Goal: Information Seeking & Learning: Learn about a topic

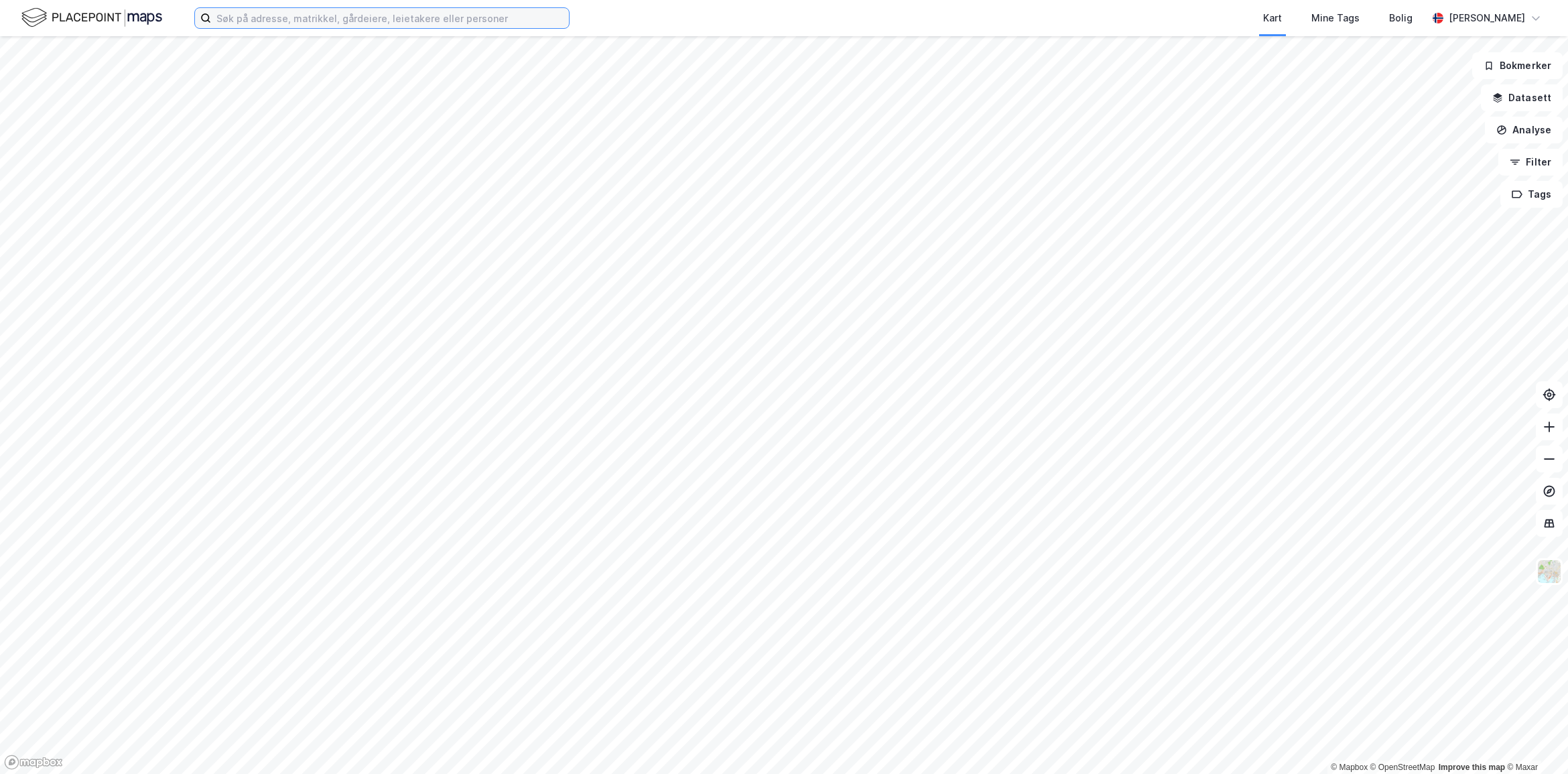
click at [235, 14] on input at bounding box center [390, 17] width 358 height 20
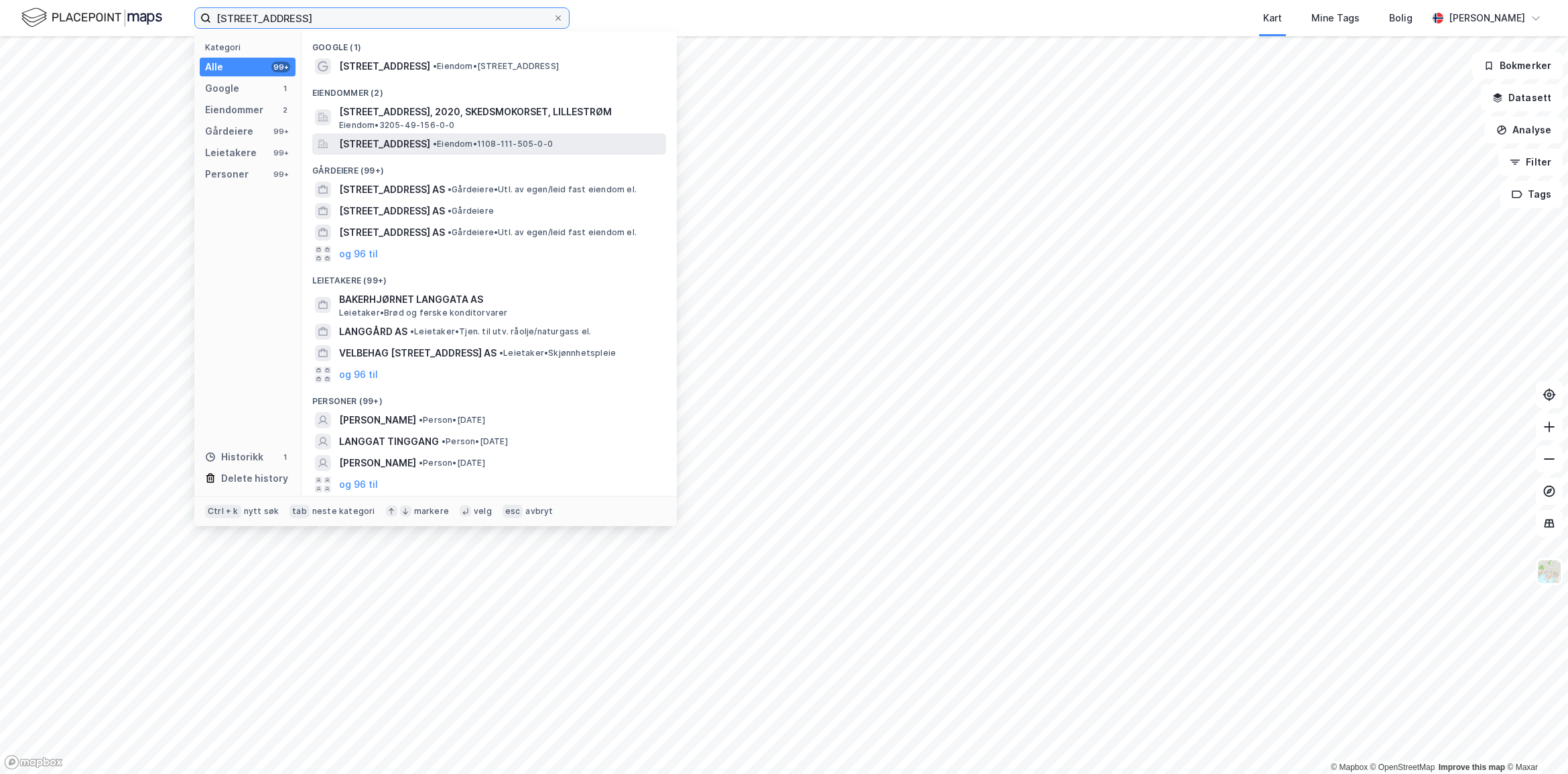
type input "[STREET_ADDRESS]"
click at [430, 144] on span "[STREET_ADDRESS]" at bounding box center [384, 143] width 91 height 16
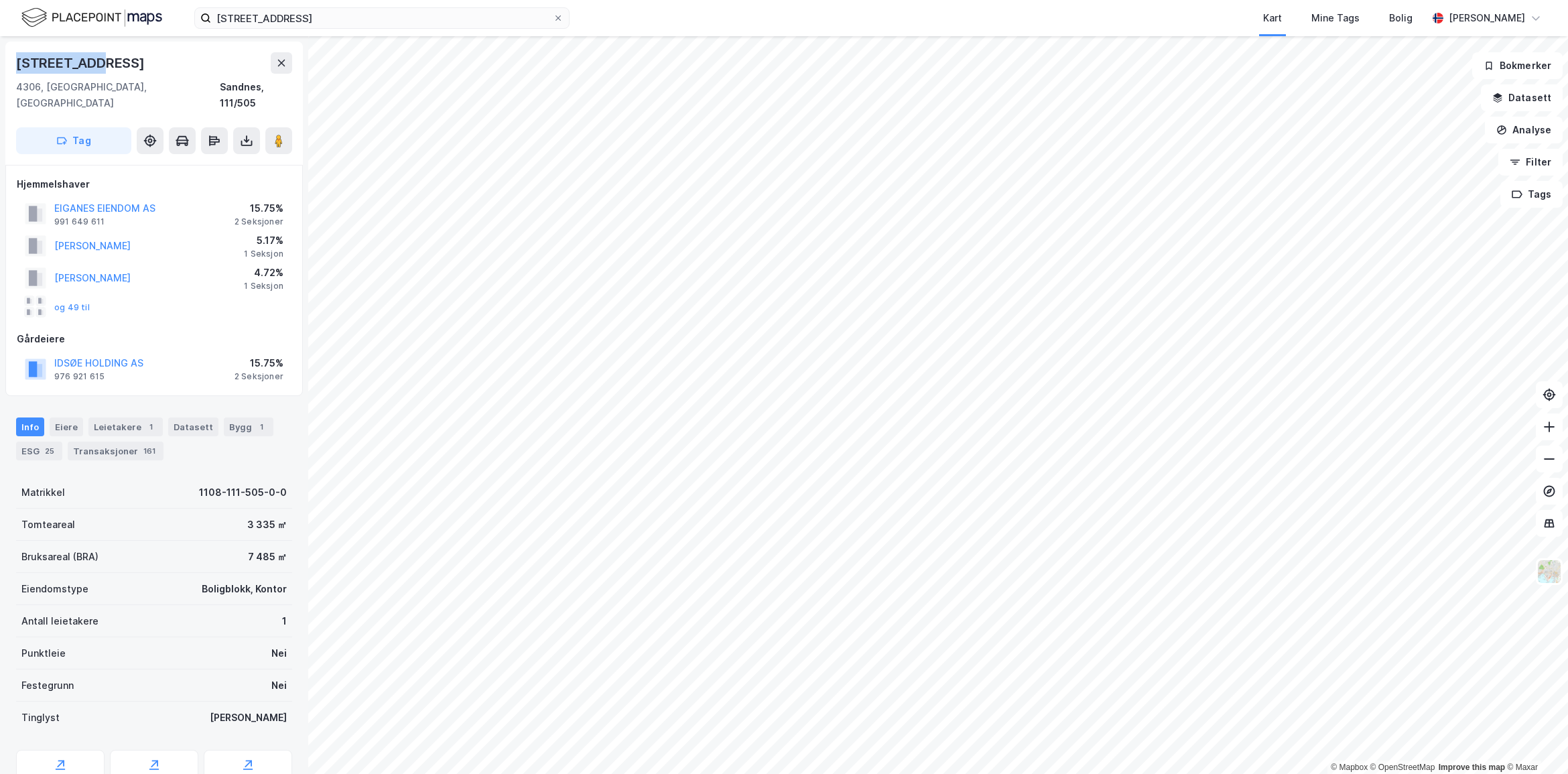
drag, startPoint x: 118, startPoint y: 65, endPoint x: 2, endPoint y: 60, distance: 116.1
click at [2, 60] on div "Langgata 97 4306, [GEOGRAPHIC_DATA], [GEOGRAPHIC_DATA] Sandnes, 111/505 Tag Hje…" at bounding box center [154, 404] width 308 height 737
copy div "[STREET_ADDRESS]"
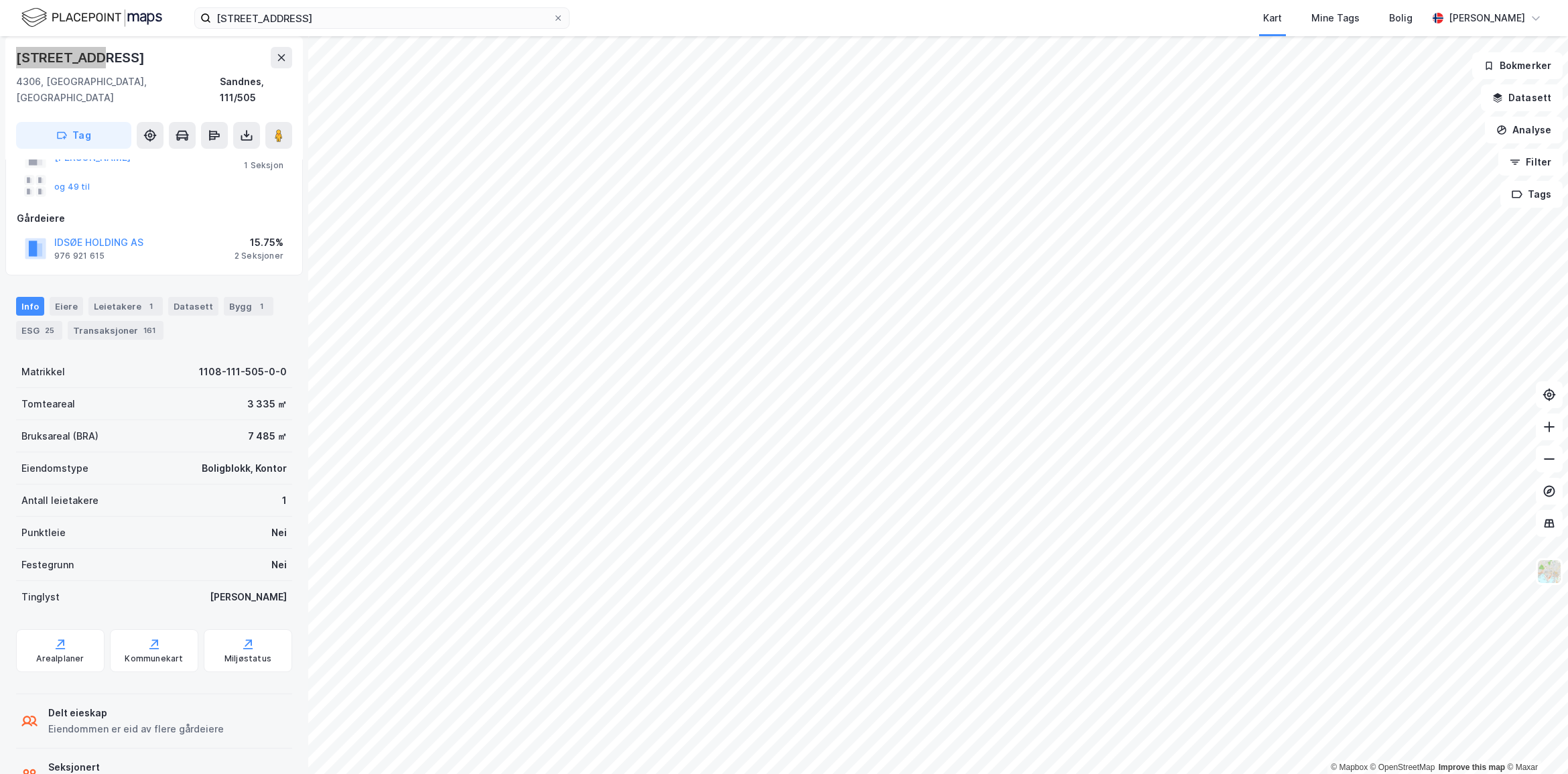
scroll to position [154, 0]
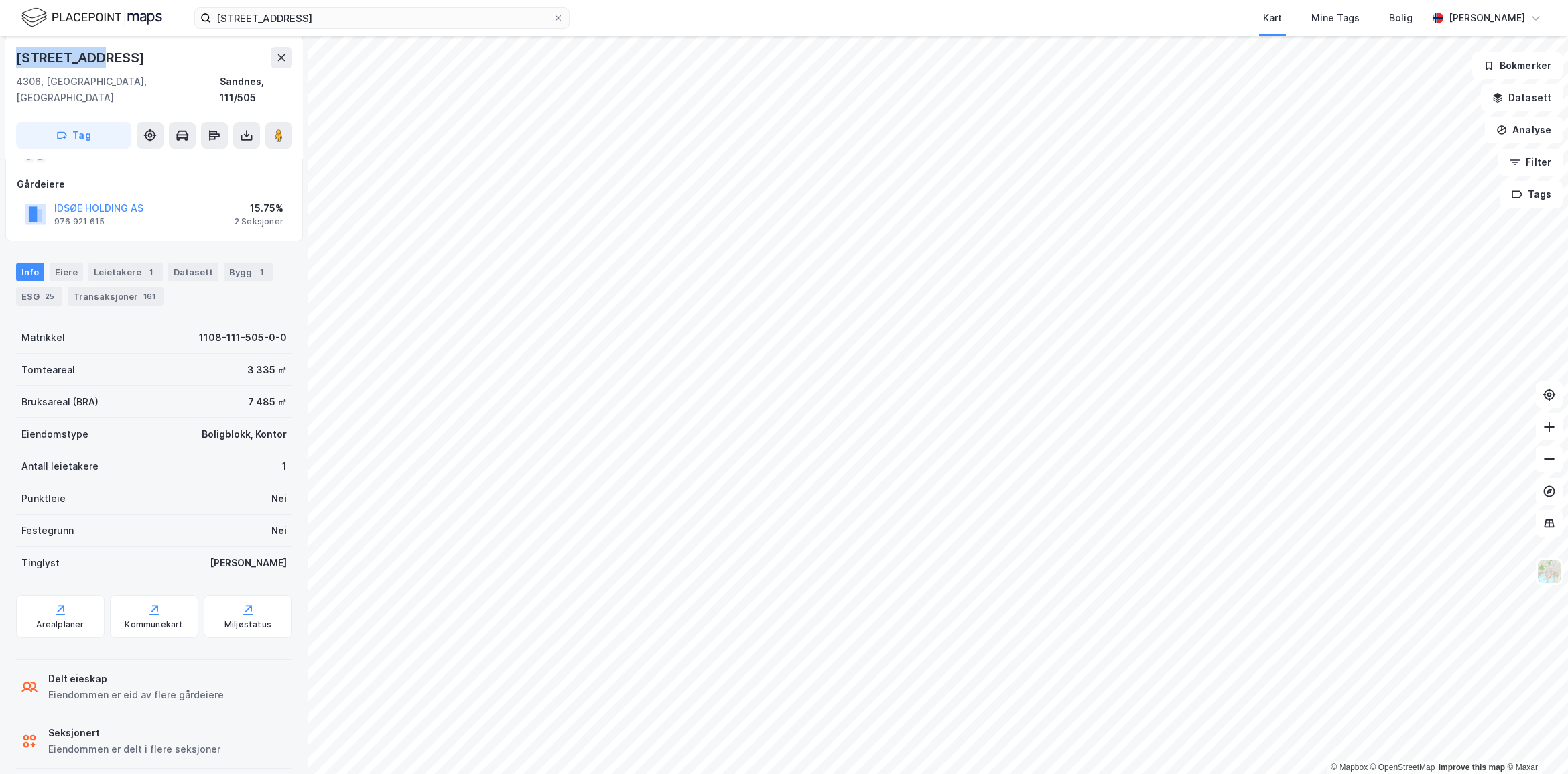
click at [112, 65] on div "[STREET_ADDRESS]" at bounding box center [154, 57] width 276 height 21
drag, startPoint x: 100, startPoint y: 58, endPoint x: 15, endPoint y: 63, distance: 85.1
click at [15, 63] on div "[STREET_ADDRESS]" at bounding box center [154, 98] width 298 height 124
copy div "[STREET_ADDRESS]"
click at [154, 602] on div "Kommunekart" at bounding box center [154, 616] width 88 height 43
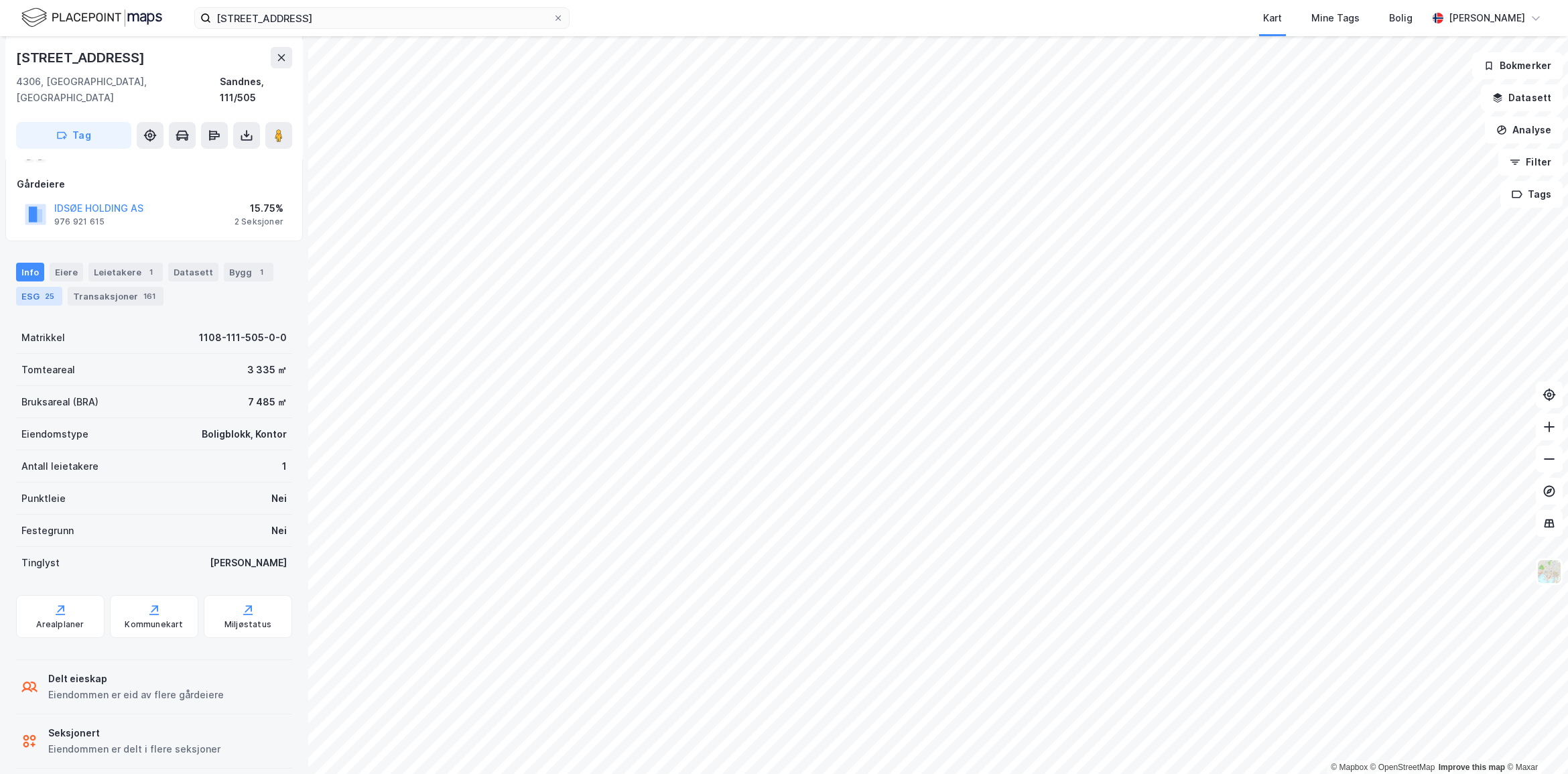
click at [27, 287] on div "ESG 25" at bounding box center [39, 296] width 46 height 19
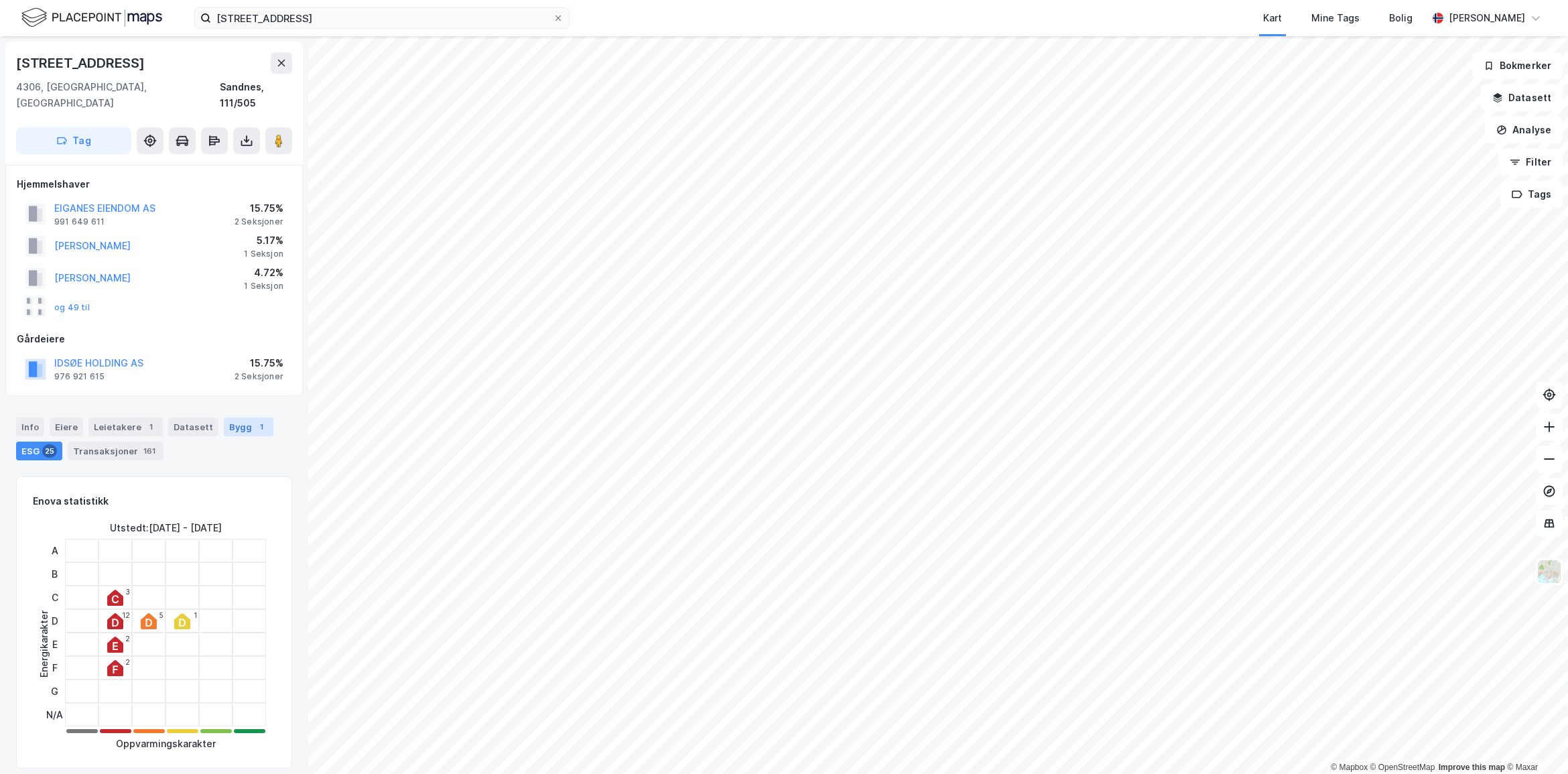
scroll to position [446, 0]
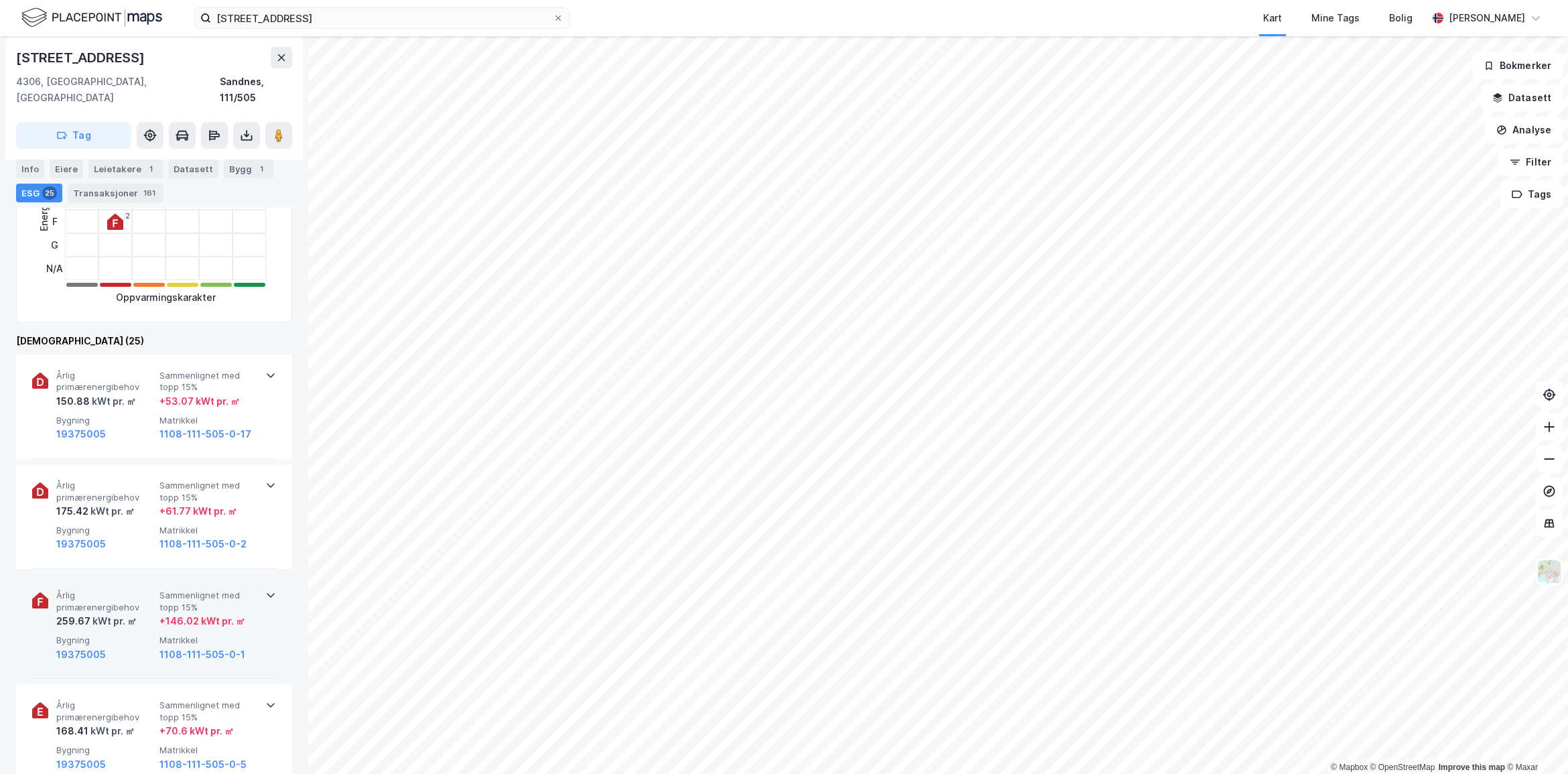
click at [196, 613] on div "+ 146.02 kWt pr. ㎡" at bounding box center [203, 620] width 86 height 16
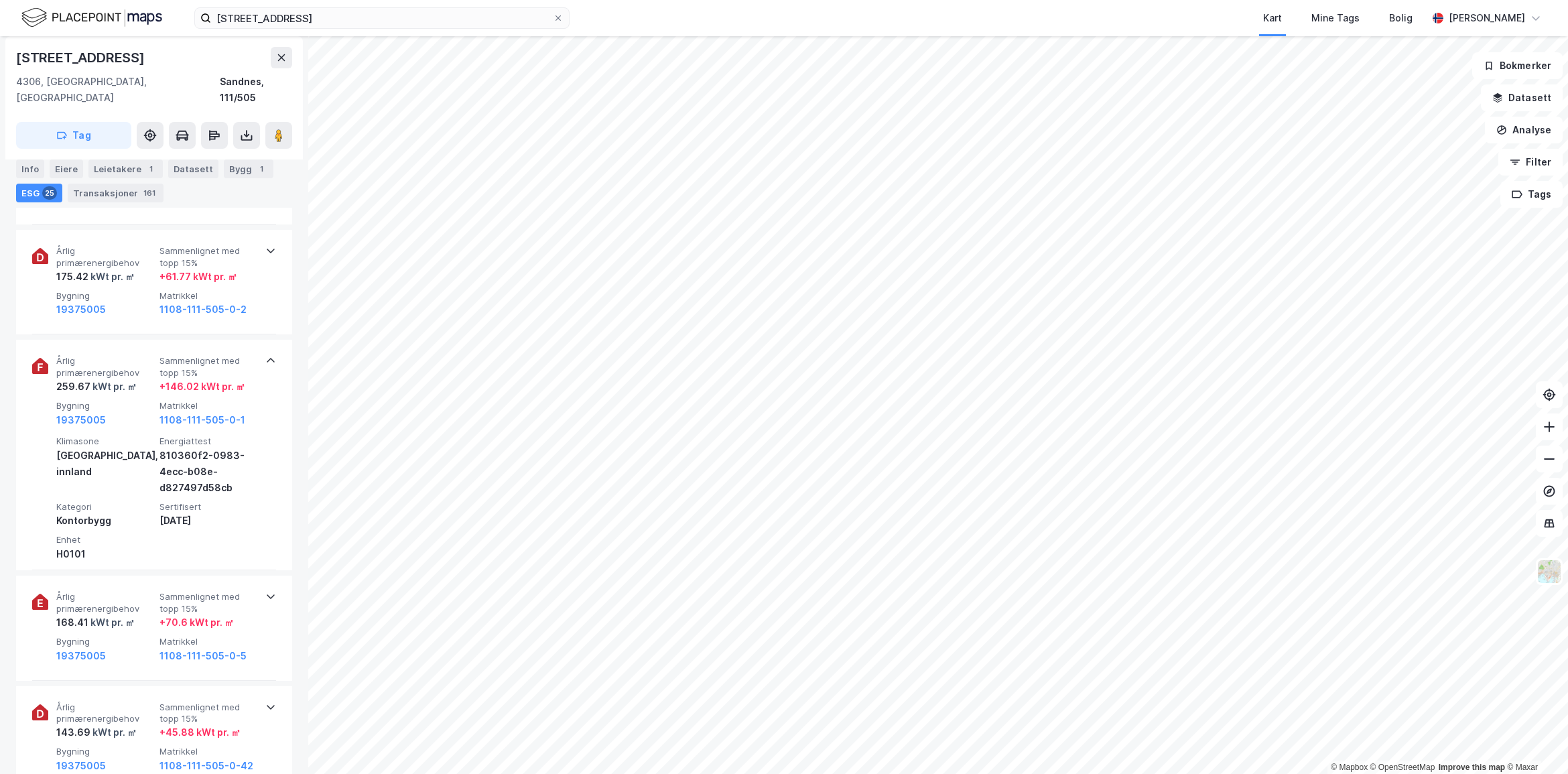
scroll to position [662, 0]
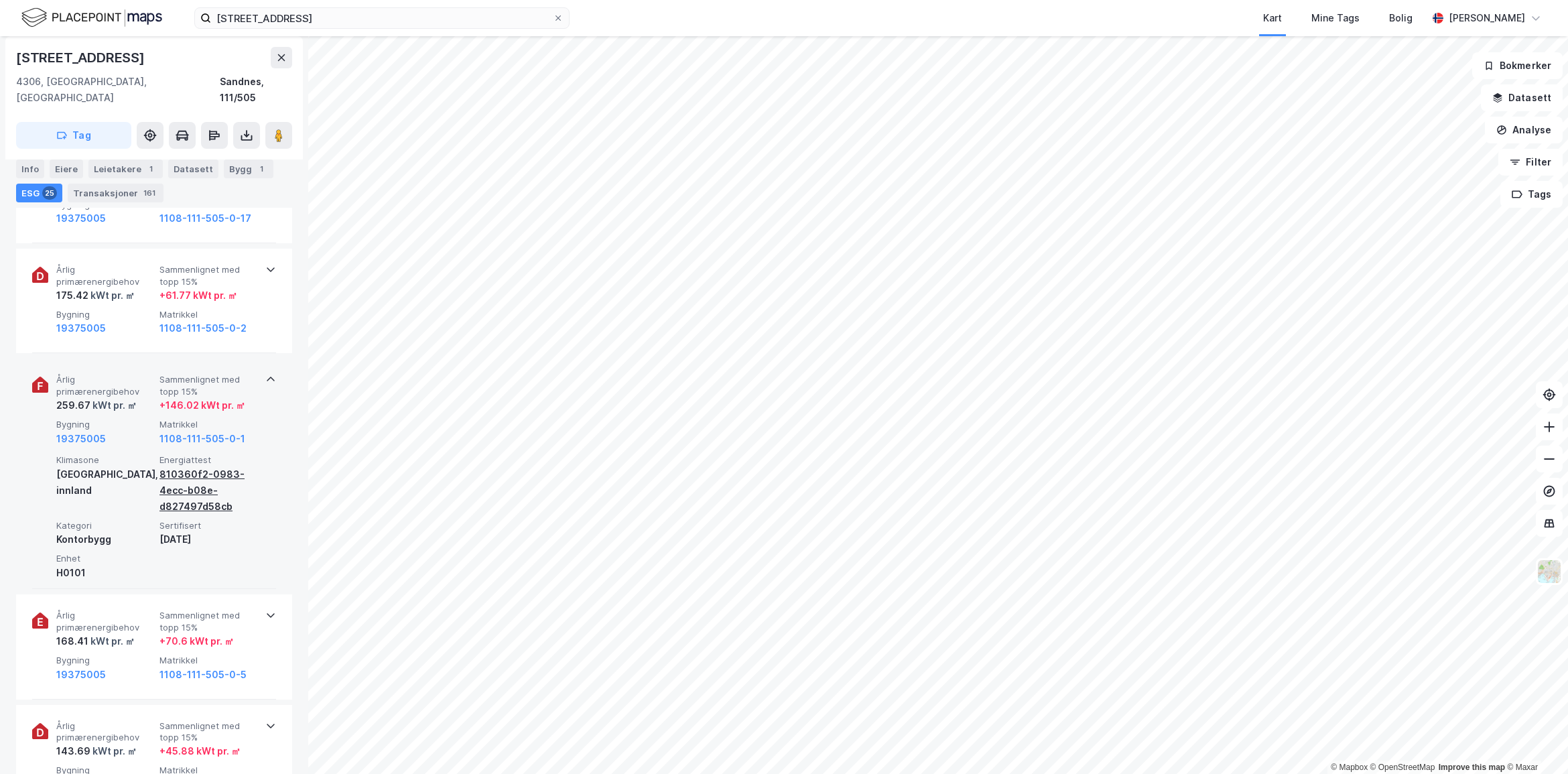
click at [188, 466] on div "810360f2-0983-4ecc-b08e-d827497d58cb" at bounding box center [209, 490] width 98 height 48
click at [185, 568] on div "Årlig primærenergibehov 259.67 kWt pr. ㎡ Sammenlignet med topp 15% + 146.02 kWt…" at bounding box center [154, 474] width 244 height 231
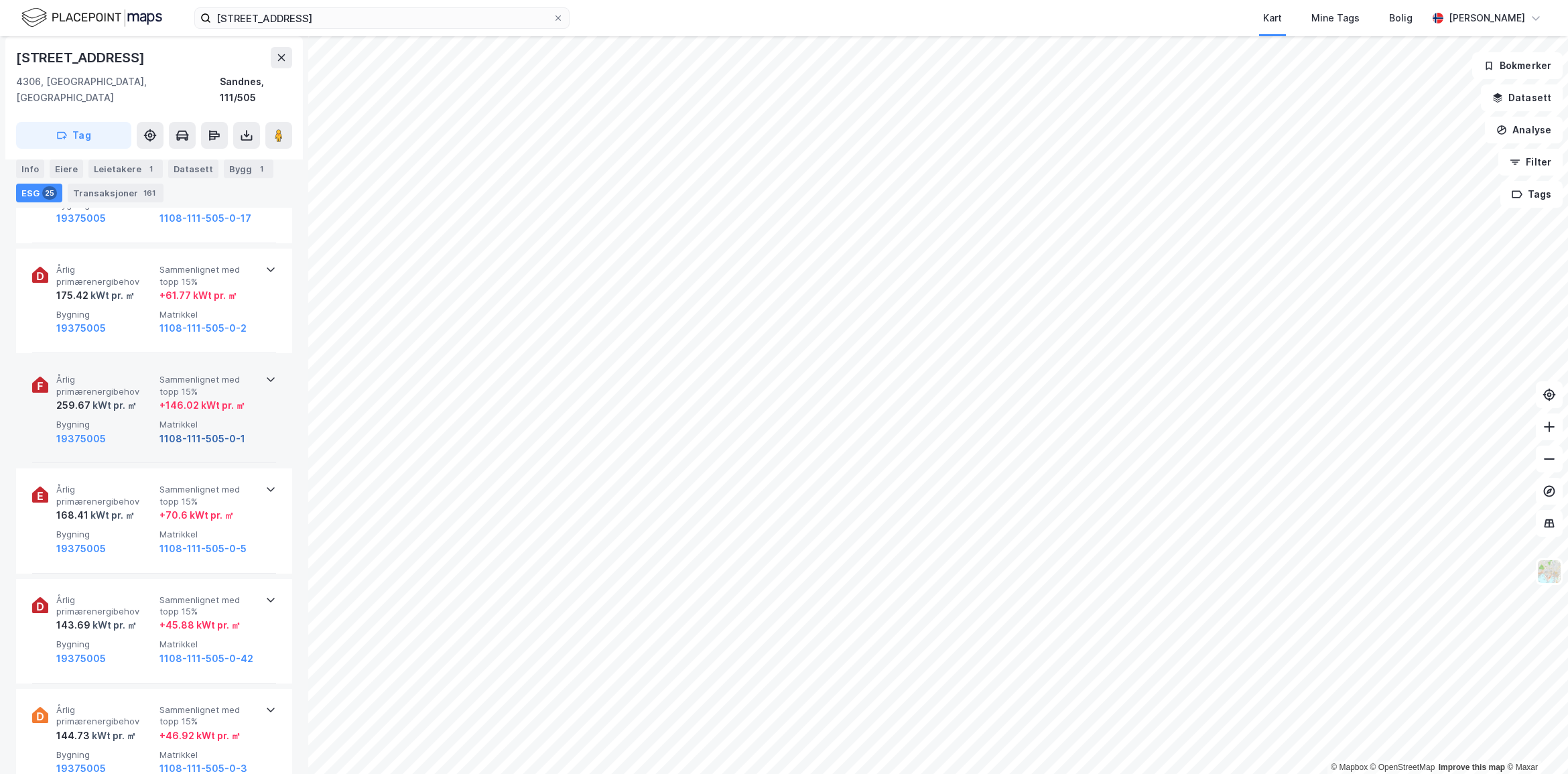
click at [227, 431] on button "1108-111-505-0-1" at bounding box center [203, 438] width 86 height 16
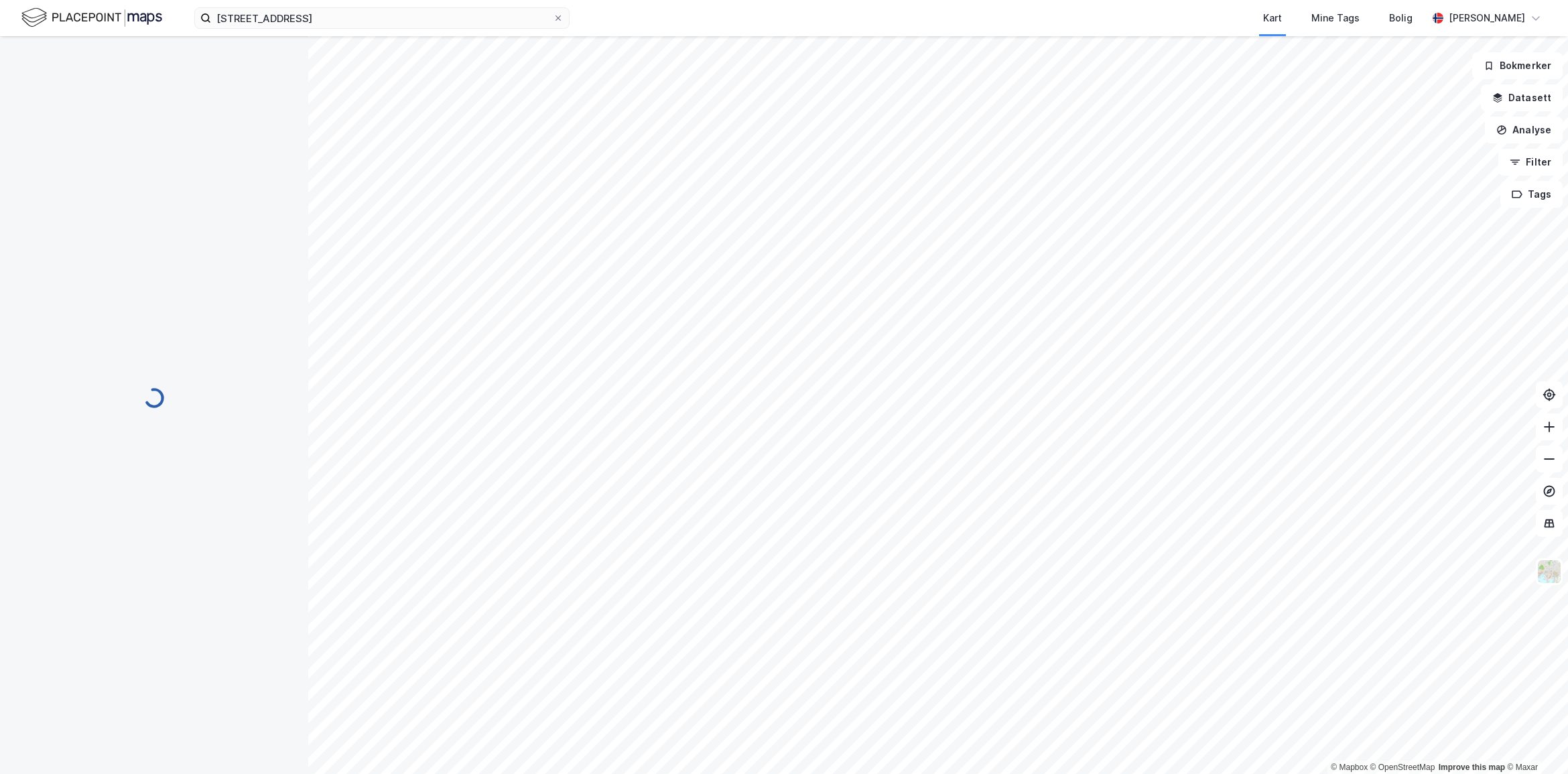
scroll to position [142, 0]
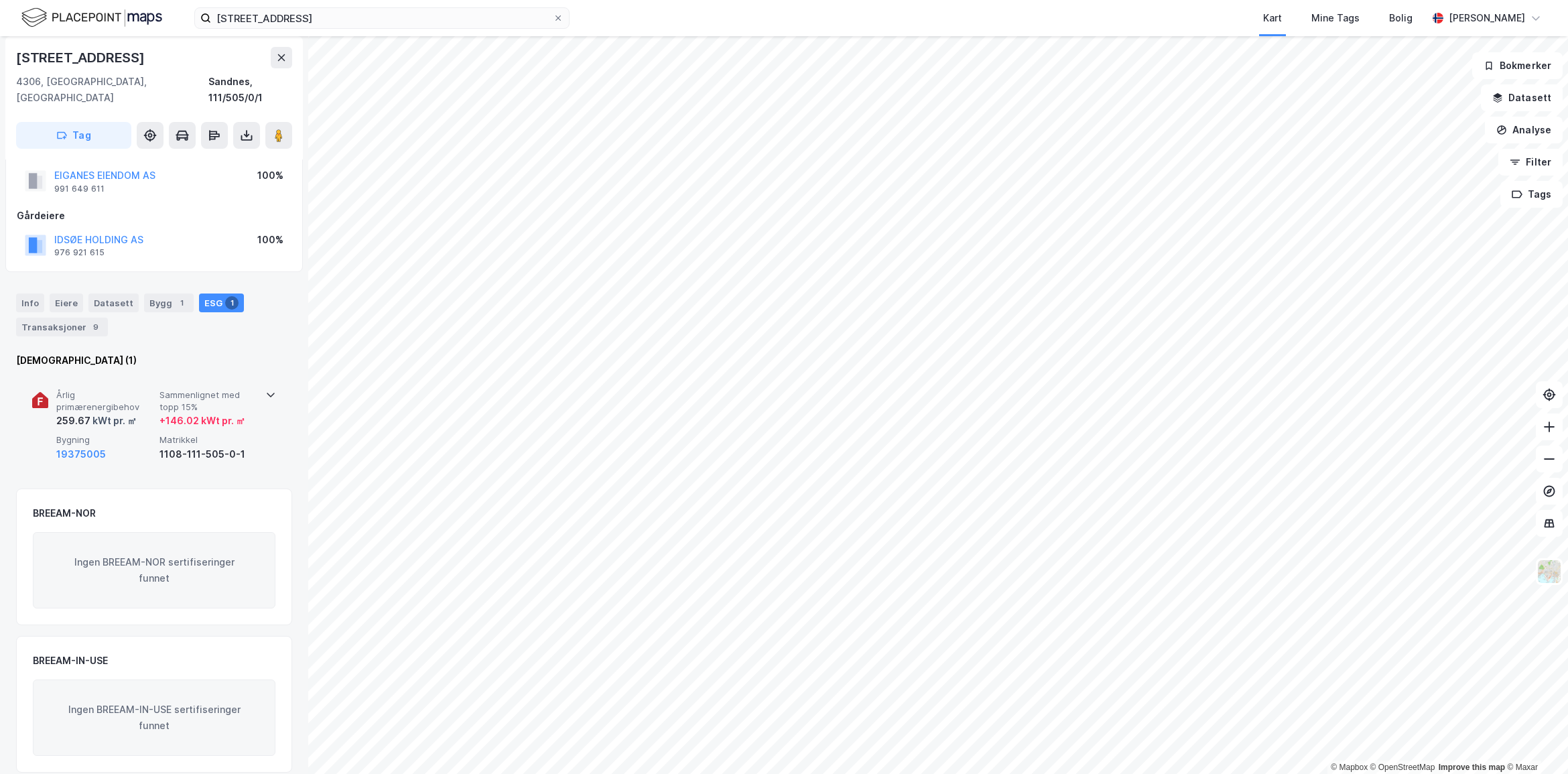
click at [261, 385] on div "Årlig primærenergibehov 259.67 kWt pr. ㎡ Sammenlignet med topp 15% + 146.02 kWt…" at bounding box center [154, 426] width 244 height 104
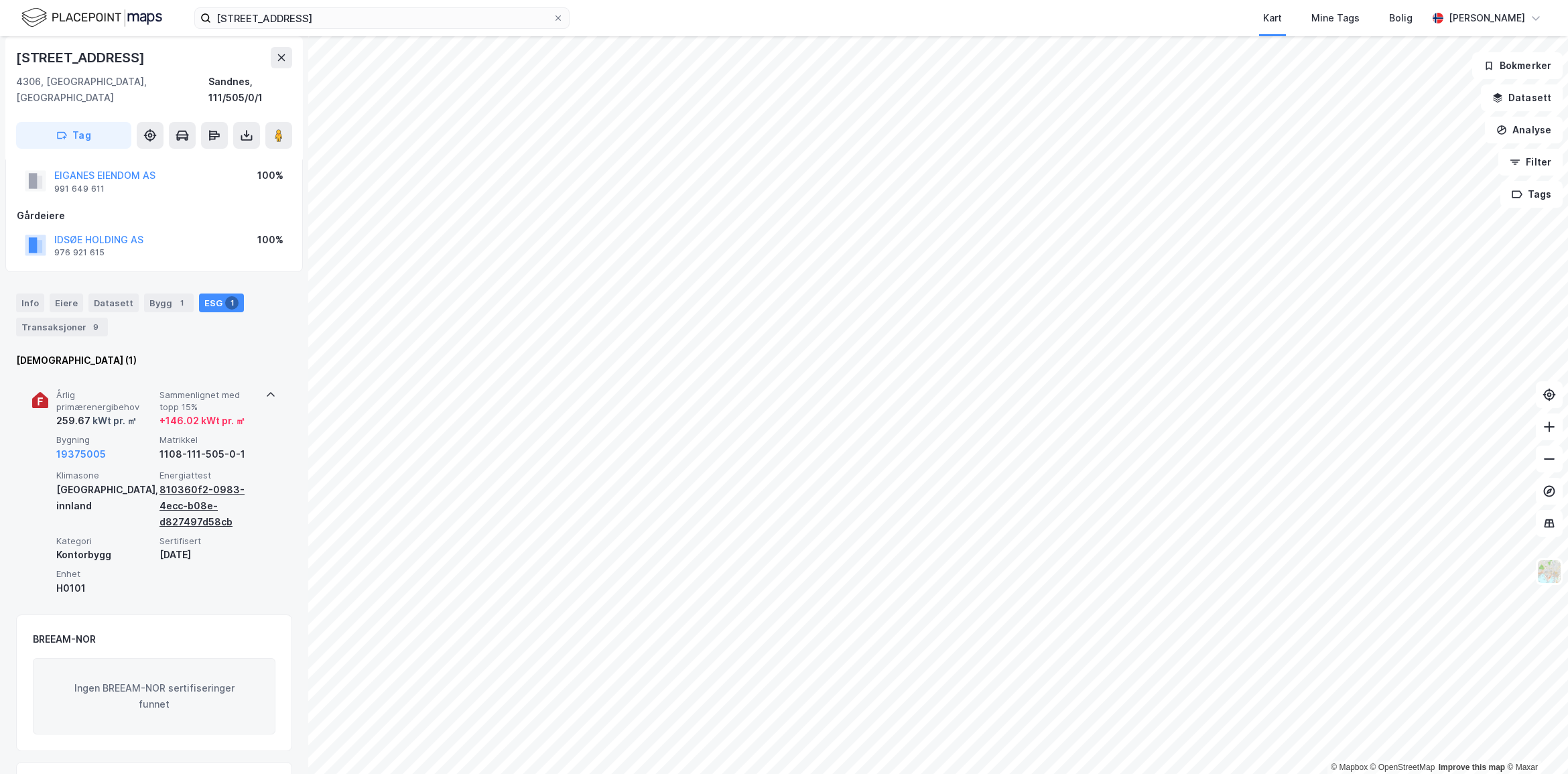
click at [197, 481] on div "810360f2-0983-4ecc-b08e-d827497d58cb" at bounding box center [209, 505] width 98 height 48
click at [185, 481] on div "810360f2-0983-4ecc-b08e-d827497d58cb" at bounding box center [209, 505] width 98 height 48
drag, startPoint x: 166, startPoint y: 486, endPoint x: 178, endPoint y: 484, distance: 12.2
click at [178, 484] on div "810360f2-0983-4ecc-b08e-d827497d58cb" at bounding box center [209, 505] width 98 height 48
drag, startPoint x: 178, startPoint y: 484, endPoint x: 213, endPoint y: 516, distance: 47.4
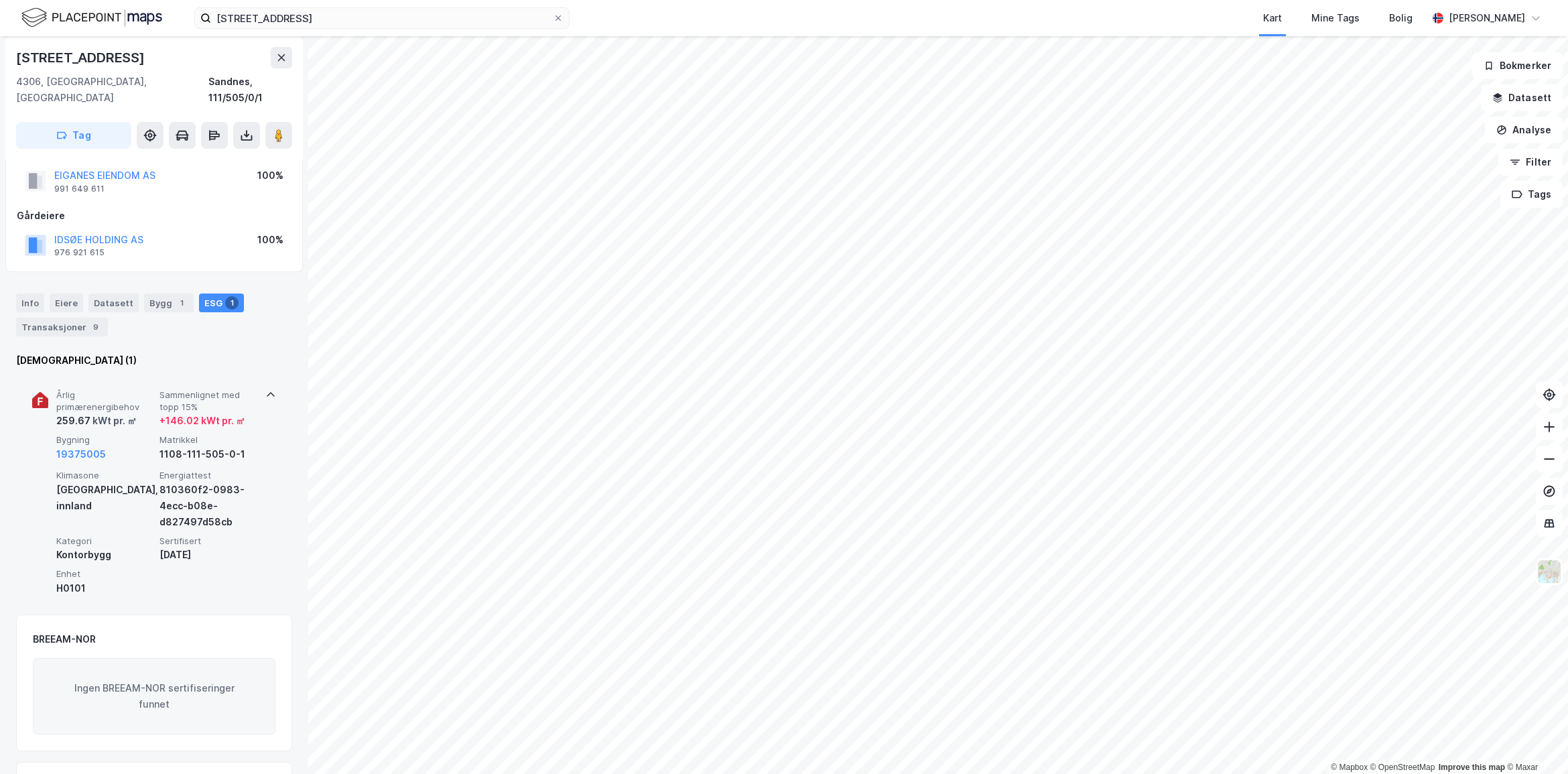
click at [213, 516] on div "Klimasone [GEOGRAPHIC_DATA], innland Energiattest 810360f2-0983-4ecc-b08e-d8274…" at bounding box center [157, 532] width 201 height 126
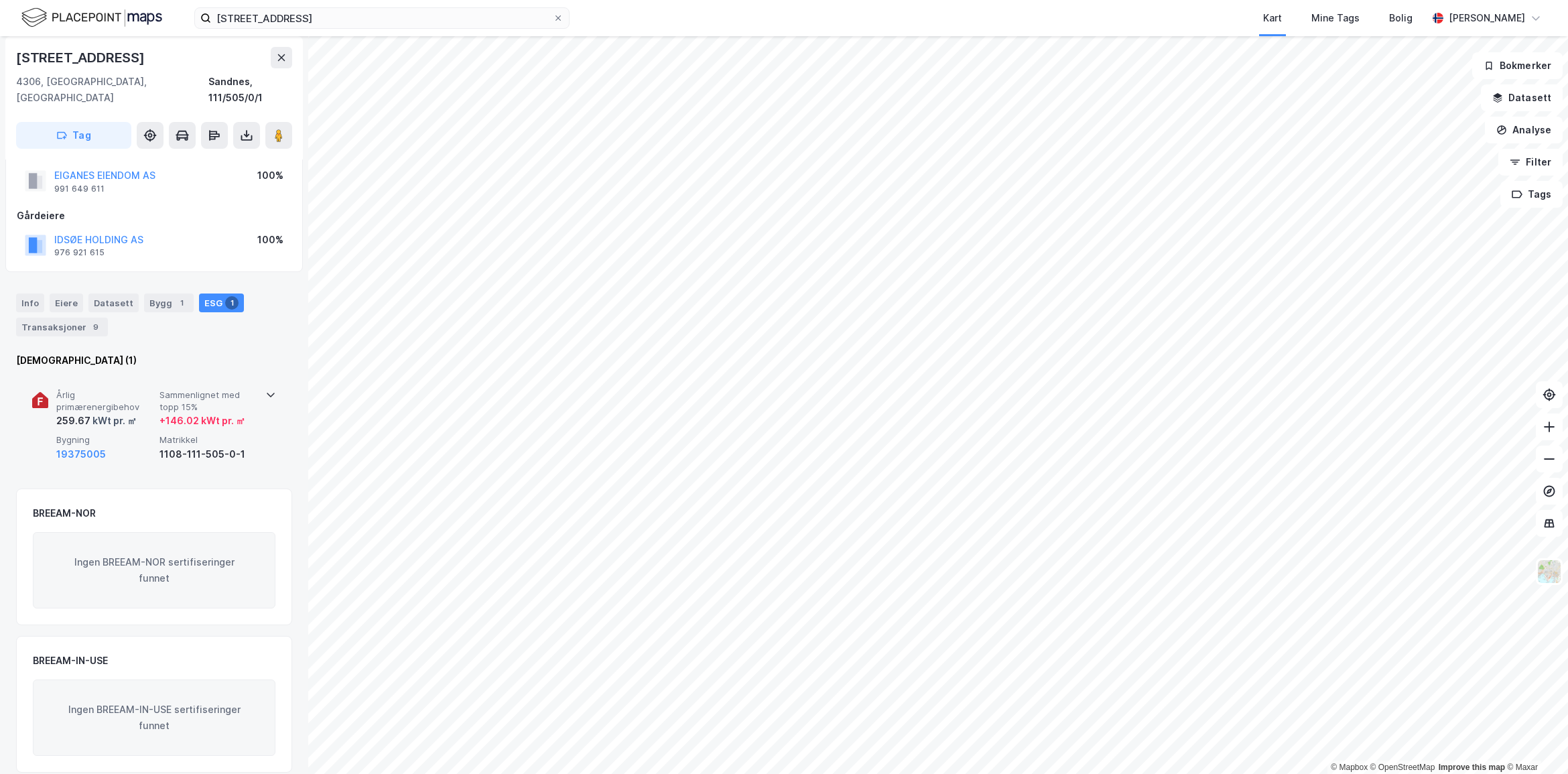
click at [29, 293] on div "Info" at bounding box center [30, 303] width 28 height 19
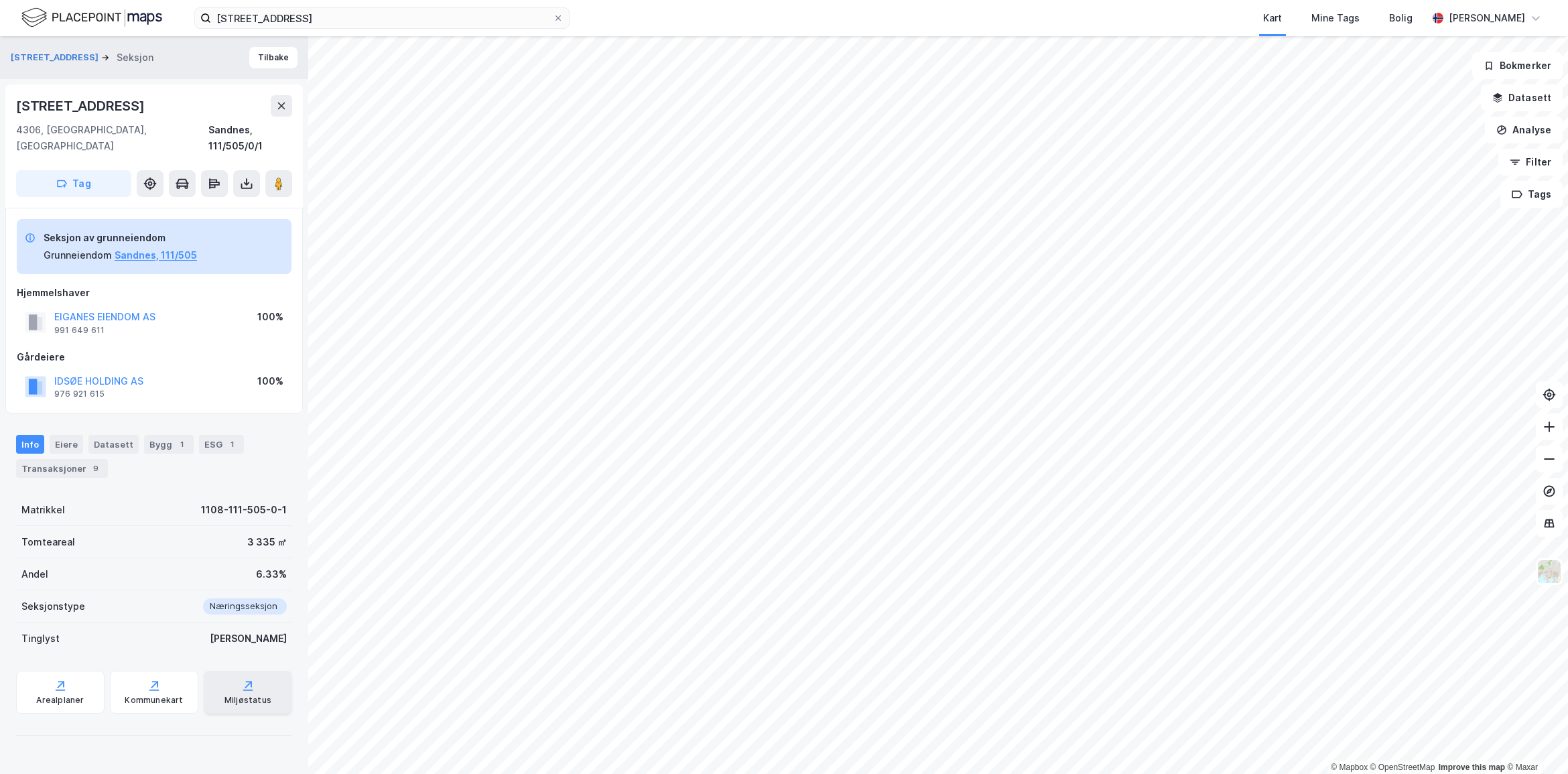
click at [243, 679] on icon at bounding box center [248, 686] width 14 height 14
click at [1548, 94] on button "Datasett" at bounding box center [1521, 97] width 82 height 27
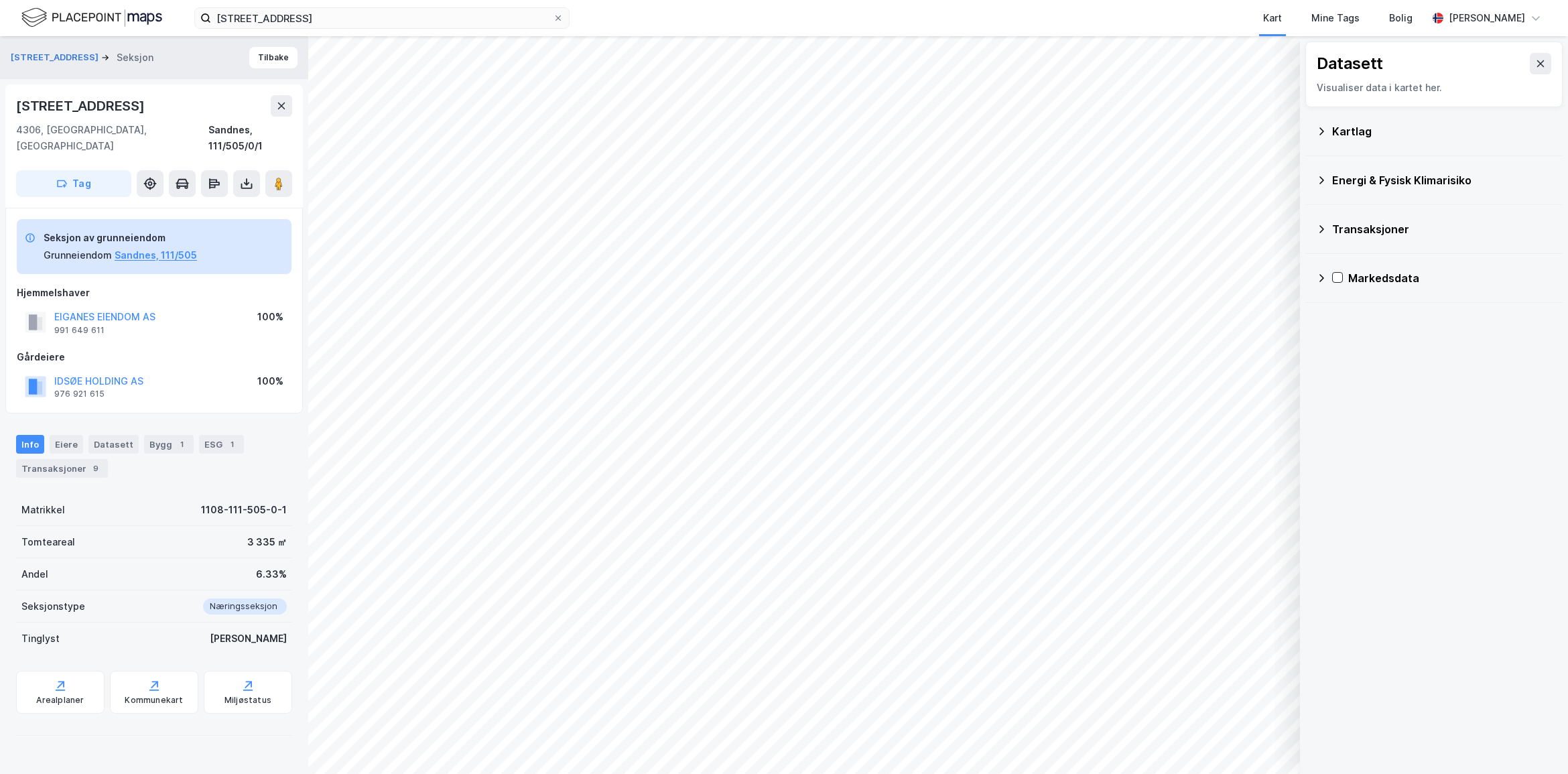
click at [1350, 127] on div "Kartlag" at bounding box center [1442, 131] width 220 height 16
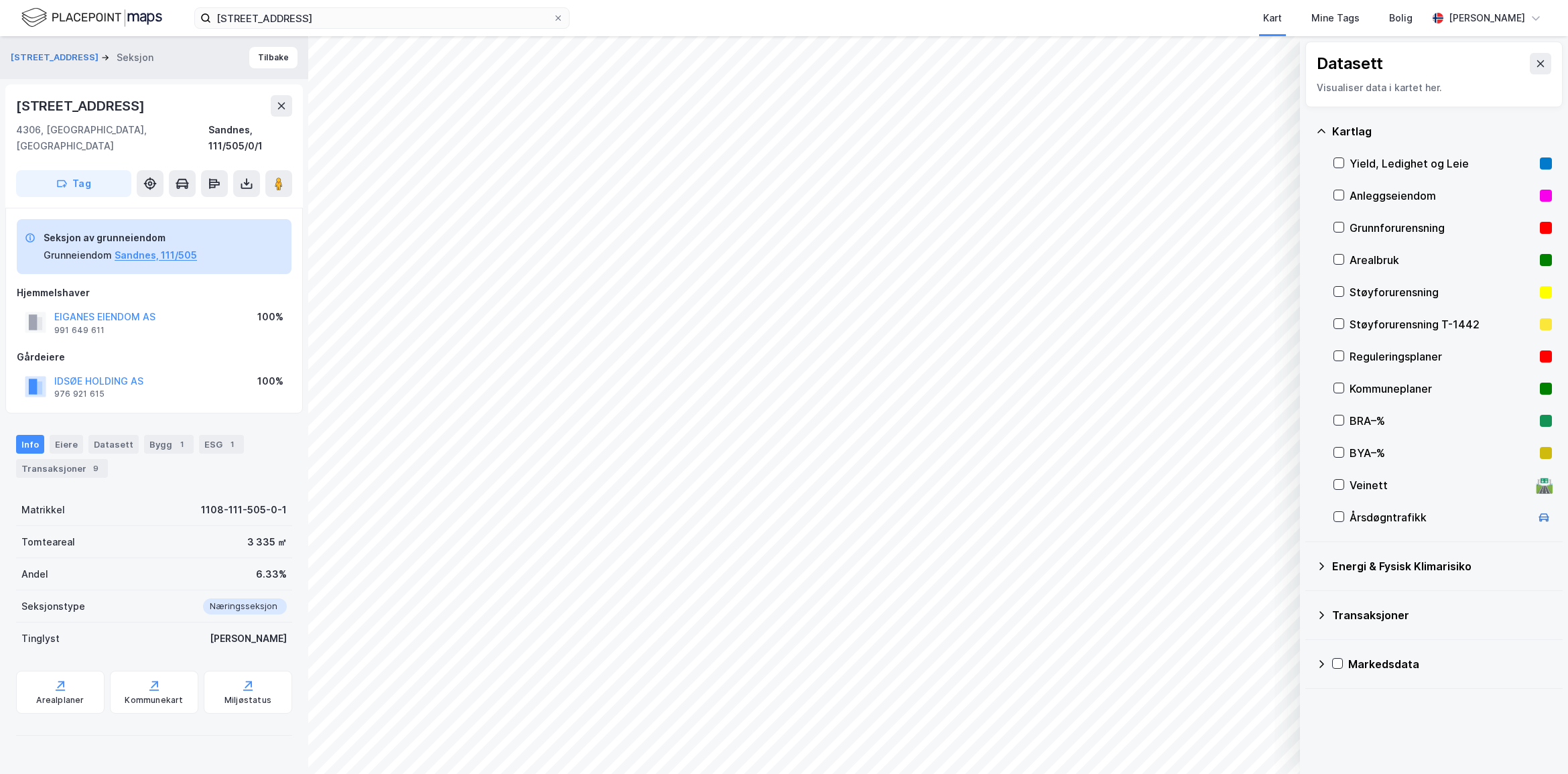
click at [1412, 581] on div "Energi & Fysisk Klimarisiko" at bounding box center [1433, 565] width 236 height 32
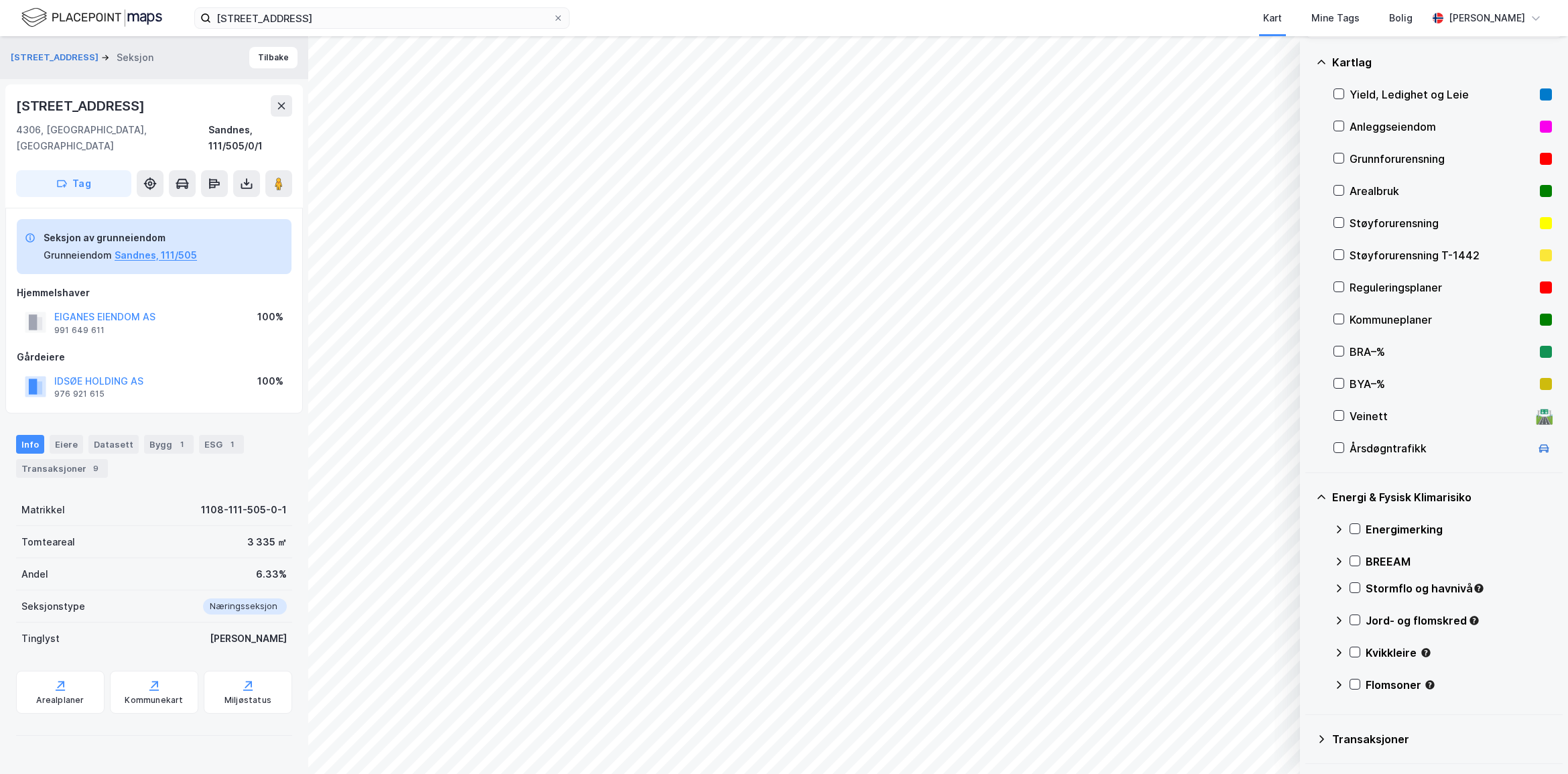
scroll to position [114, 0]
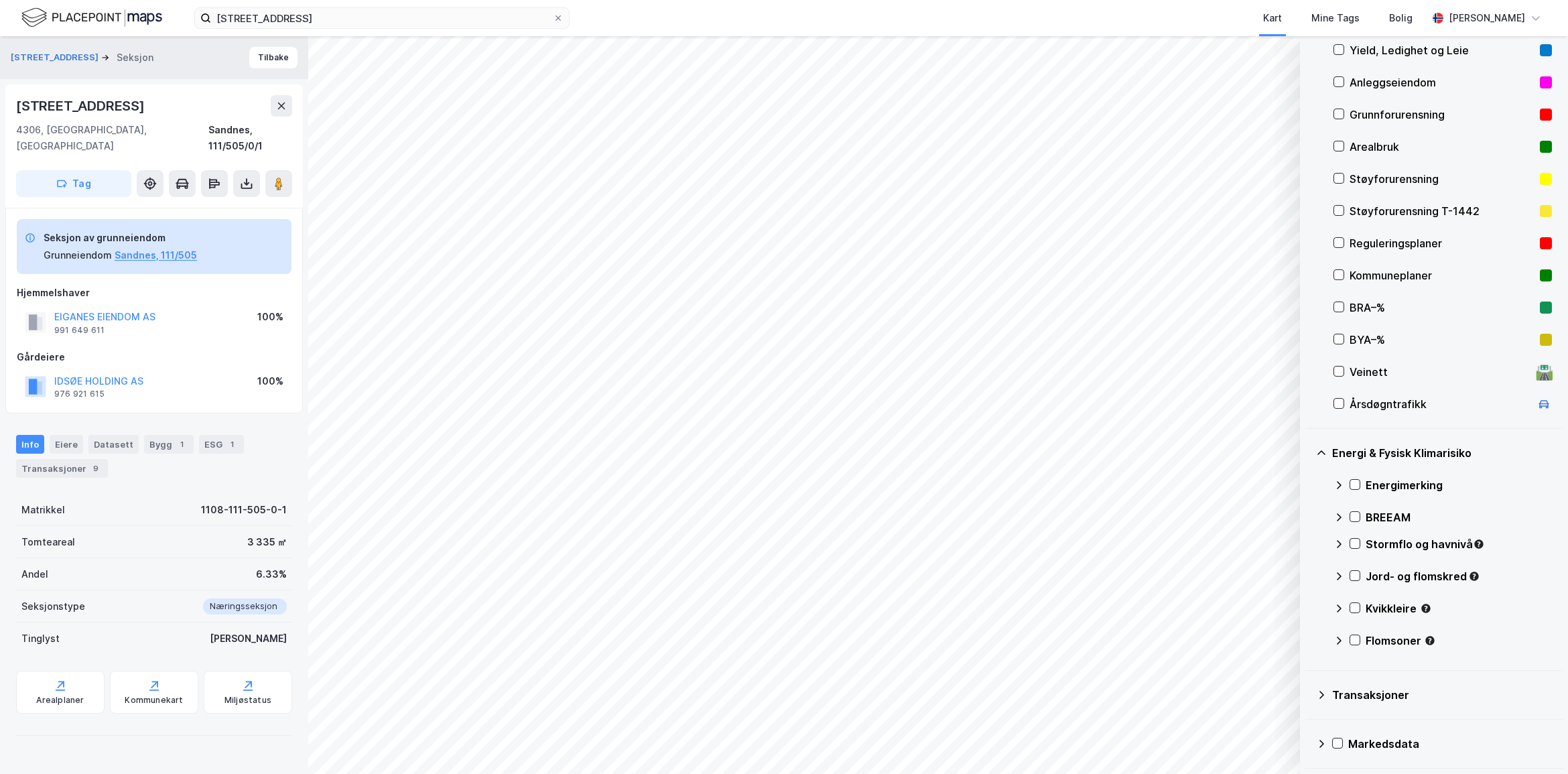
click at [1340, 542] on icon at bounding box center [1338, 543] width 4 height 8
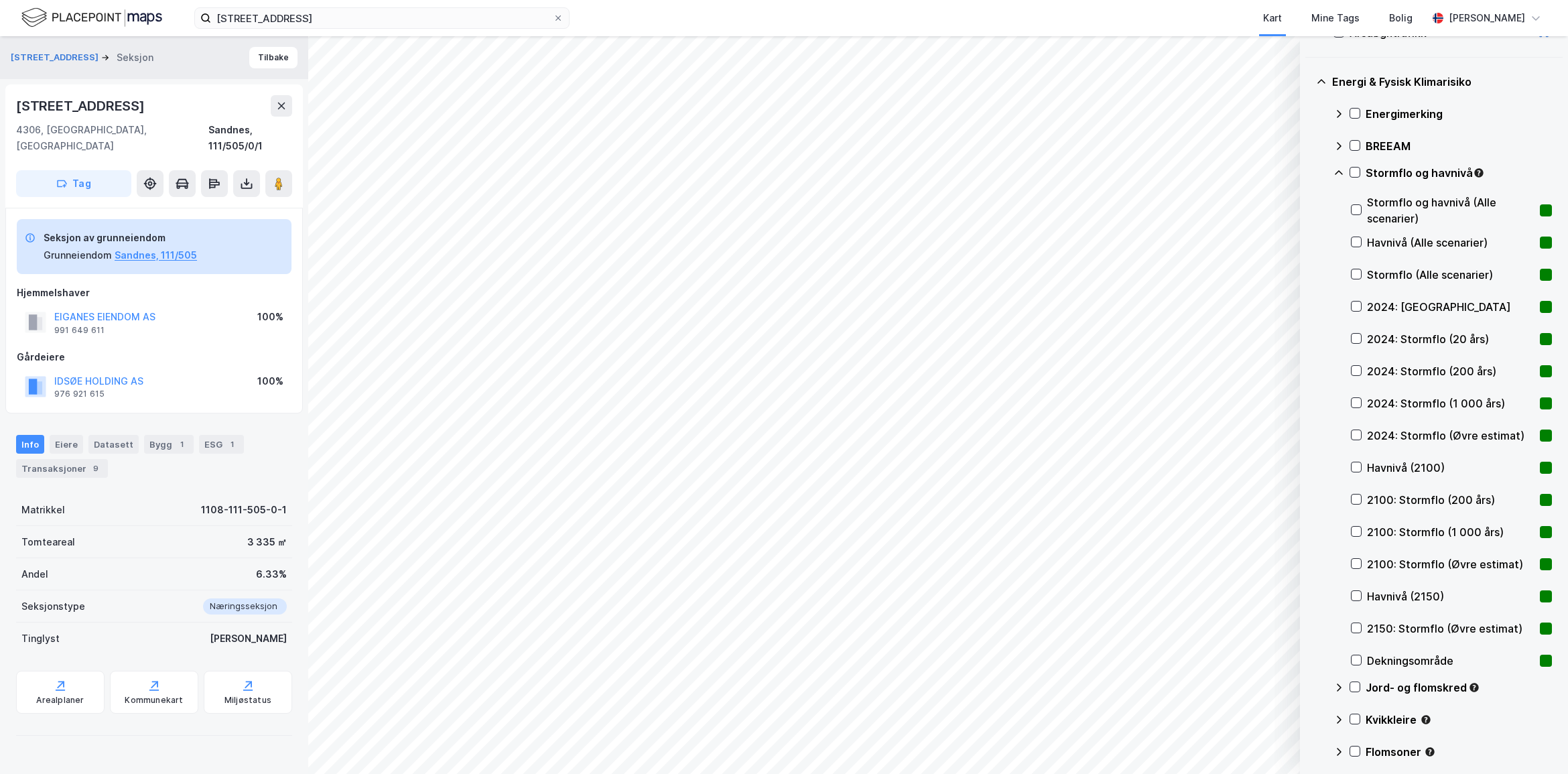
scroll to position [490, 0]
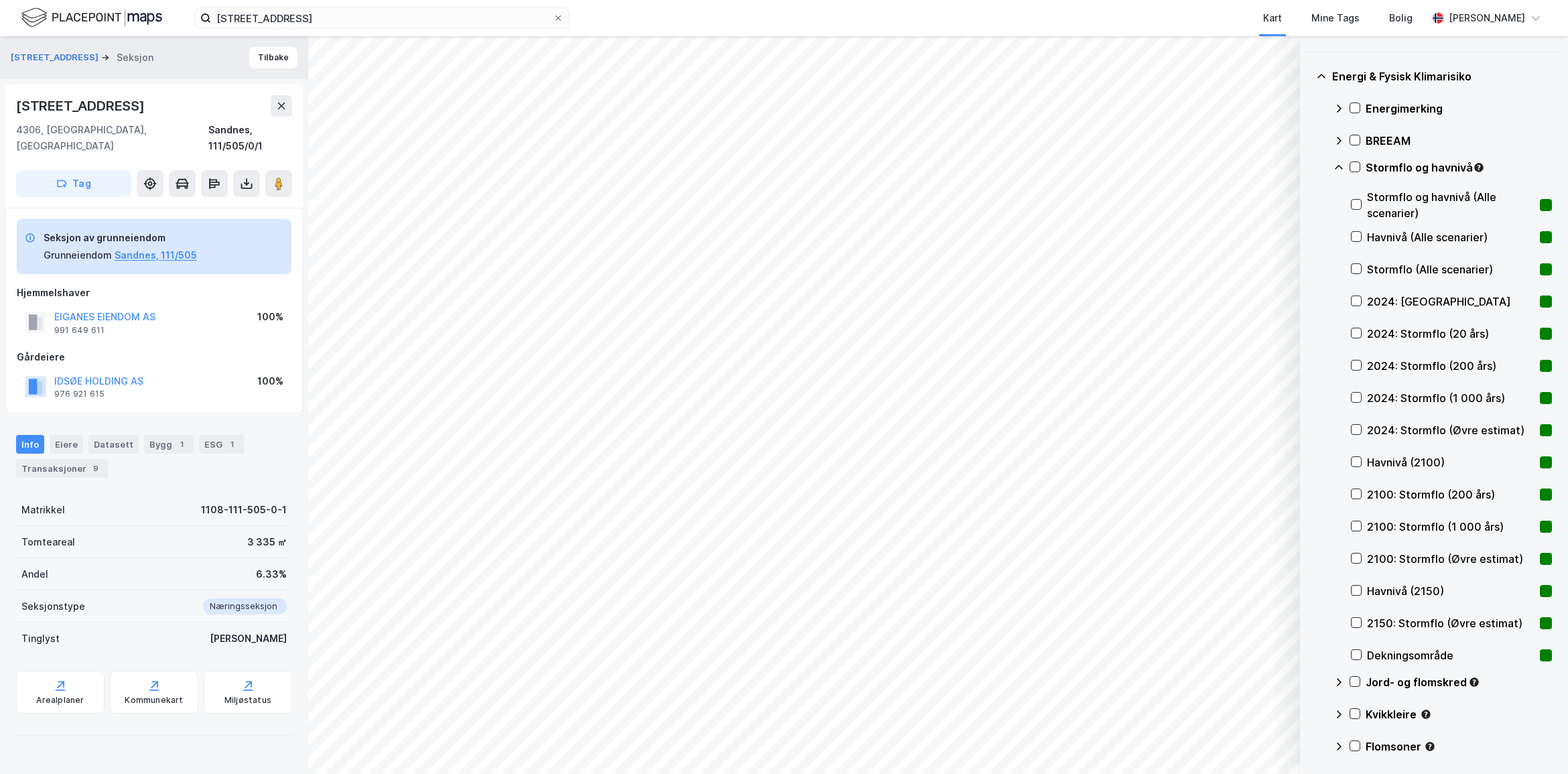
click at [1406, 169] on div "Stormflo og havnivå" at bounding box center [1458, 167] width 186 height 16
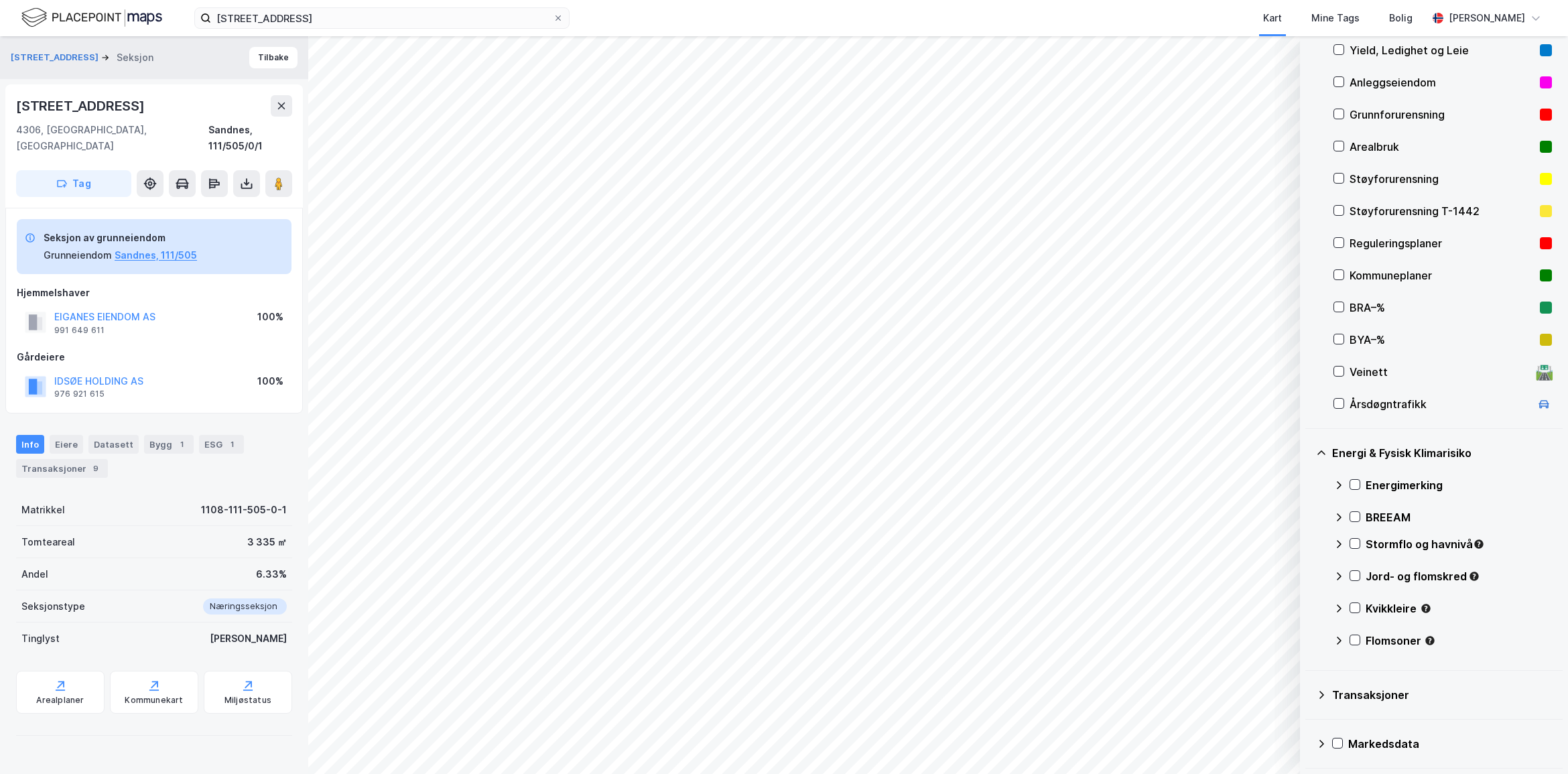
click at [1444, 535] on div "Stormflo og havnivå" at bounding box center [1458, 543] width 186 height 16
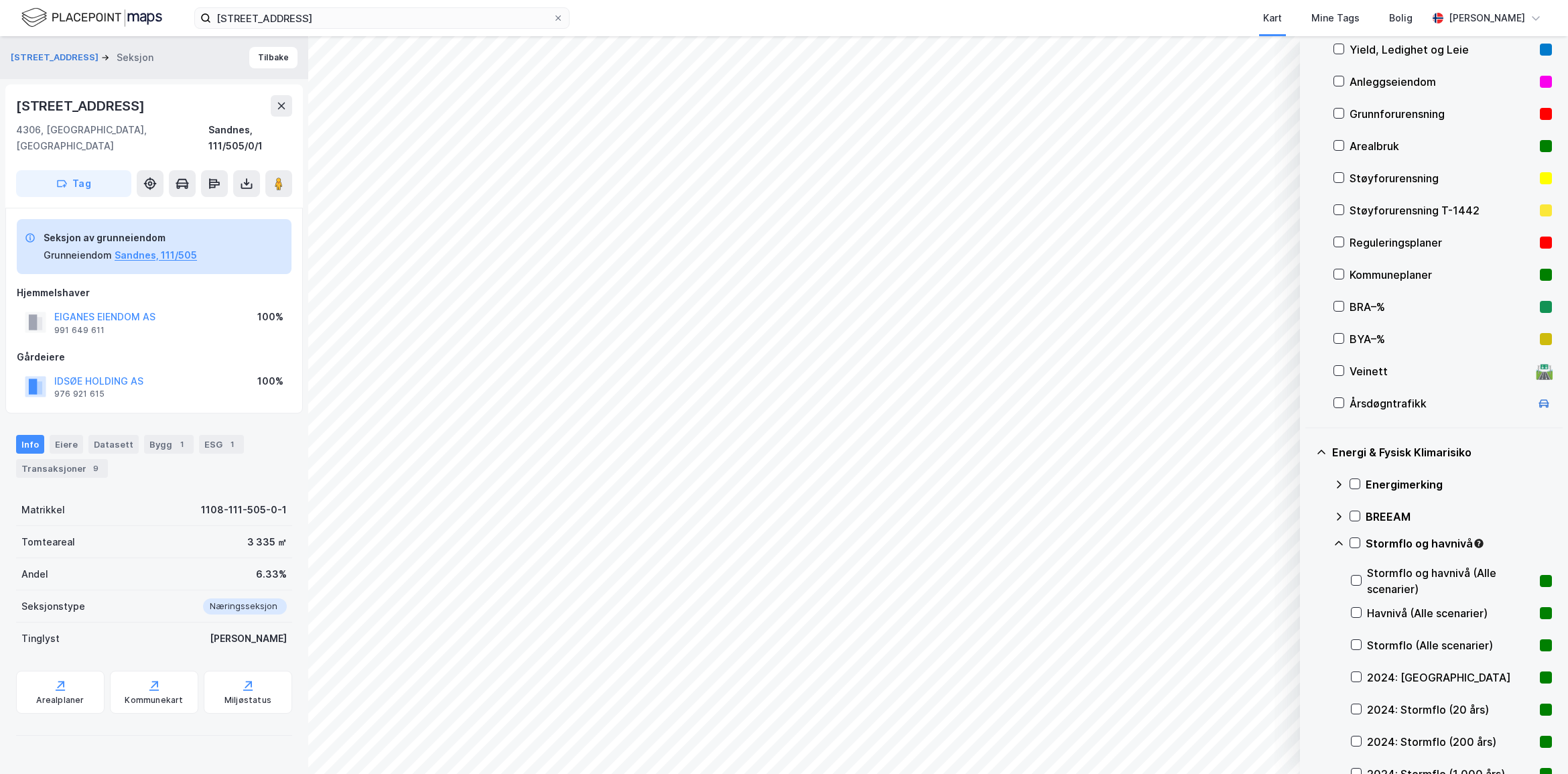
scroll to position [490, 0]
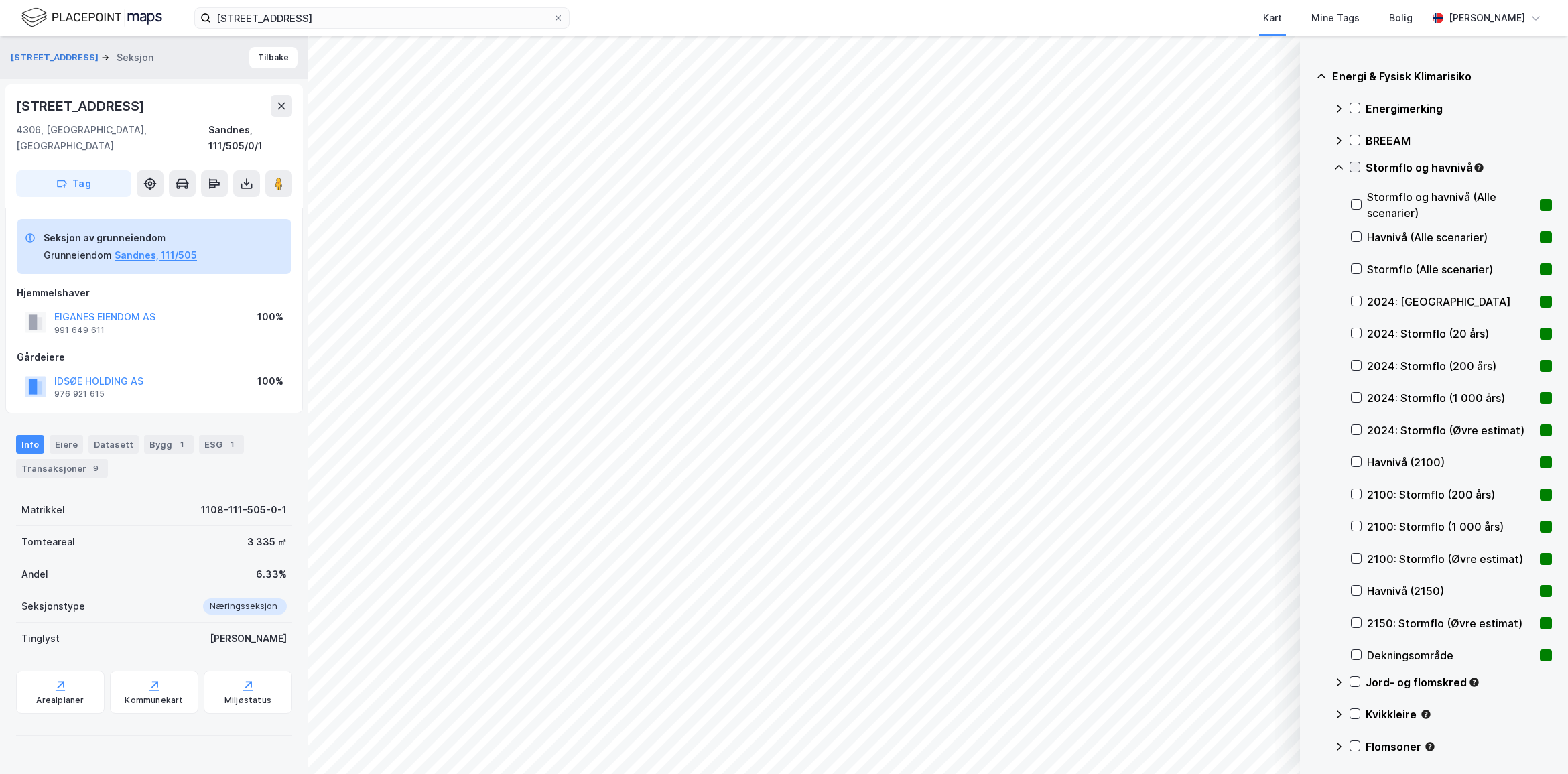
click at [1358, 168] on icon at bounding box center [1354, 166] width 9 height 9
click at [1355, 204] on icon at bounding box center [1355, 204] width 9 height 9
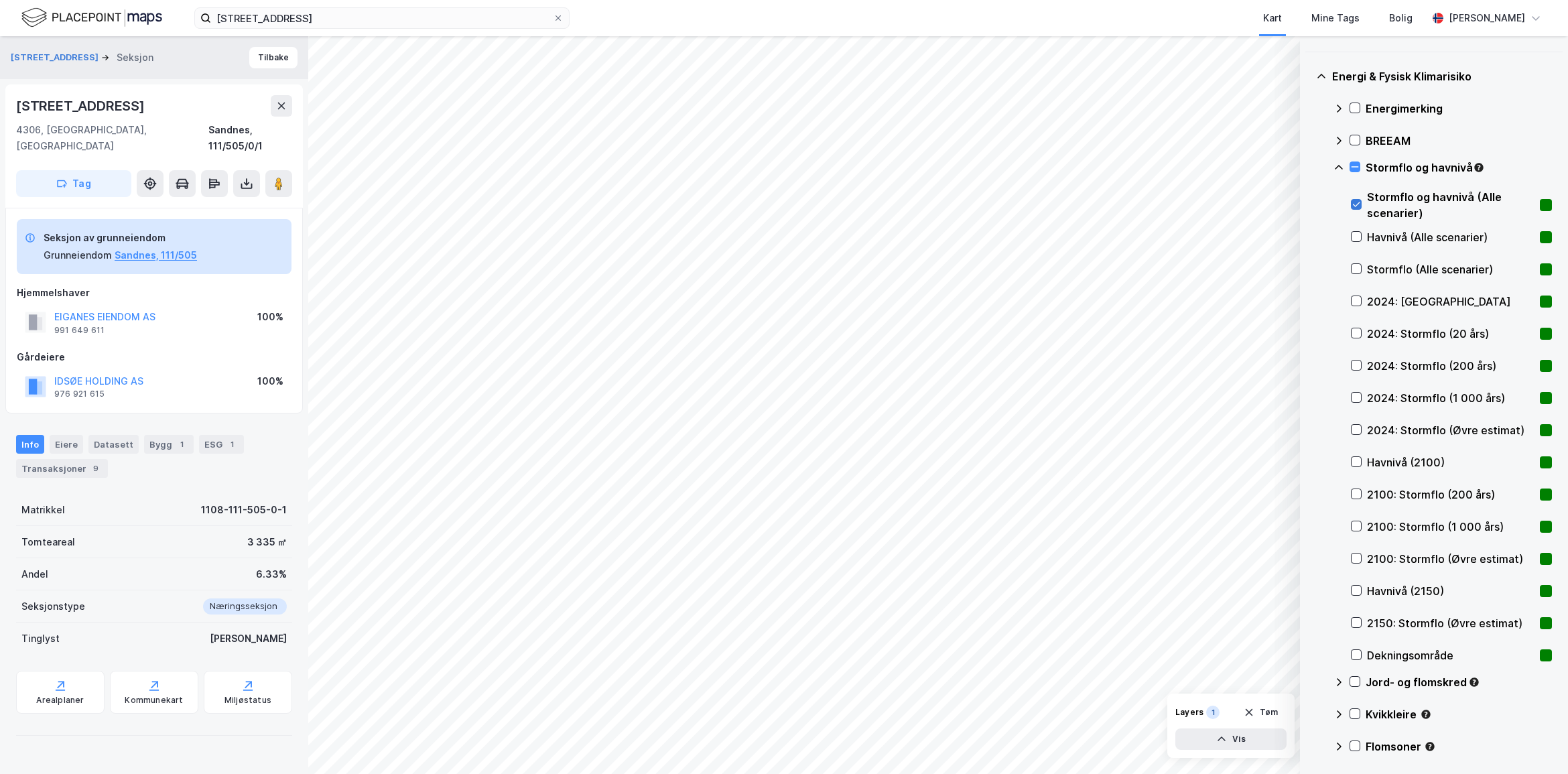
click at [1355, 204] on icon at bounding box center [1355, 204] width 9 height 9
click at [1357, 328] on div at bounding box center [1356, 333] width 10 height 10
click at [1360, 366] on icon at bounding box center [1355, 365] width 9 height 9
click at [1355, 387] on div "2024: Stormflo (1 000 års)" at bounding box center [1451, 397] width 201 height 32
click at [1357, 441] on div "2024: Stormflo (Øvre estimat)" at bounding box center [1451, 429] width 201 height 32
